Goal: Complete application form

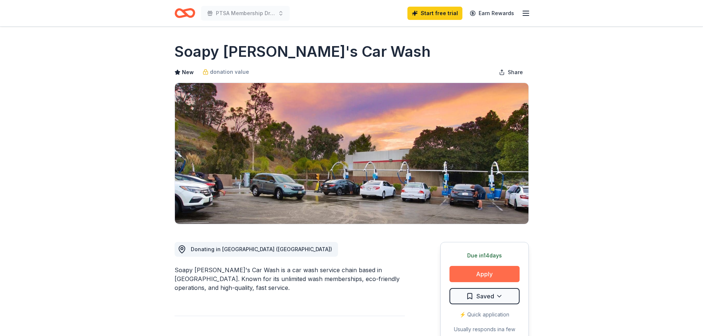
click at [473, 273] on button "Apply" at bounding box center [485, 274] width 70 height 16
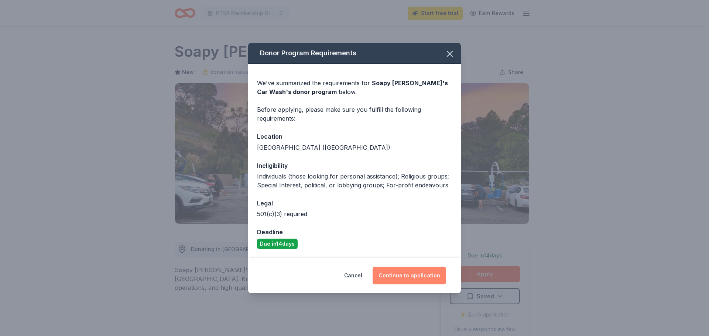
click at [402, 272] on button "Continue to application" at bounding box center [409, 276] width 73 height 18
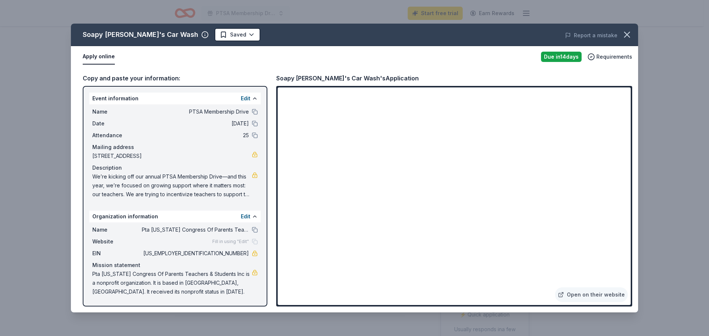
drag, startPoint x: 216, startPoint y: 256, endPoint x: 238, endPoint y: 253, distance: 22.7
click at [238, 253] on span "[US_EMPLOYER_IDENTIFICATION_NUMBER]" at bounding box center [195, 253] width 107 height 9
drag, startPoint x: 238, startPoint y: 253, endPoint x: 227, endPoint y: 253, distance: 11.1
click at [227, 253] on span "[US_EMPLOYER_IDENTIFICATION_NUMBER]" at bounding box center [195, 253] width 107 height 9
click at [627, 33] on icon "button" at bounding box center [627, 35] width 10 height 10
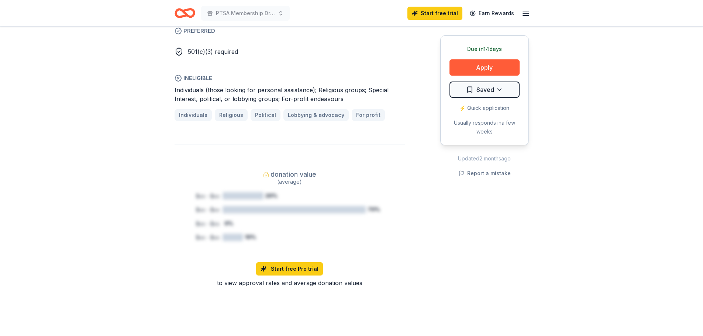
scroll to position [487, 0]
